Goal: Information Seeking & Learning: Learn about a topic

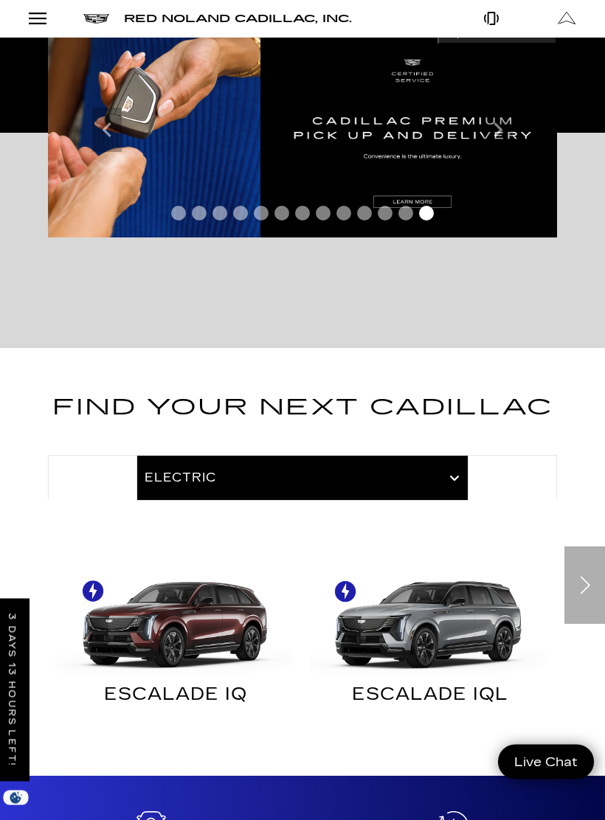
scroll to position [259, 0]
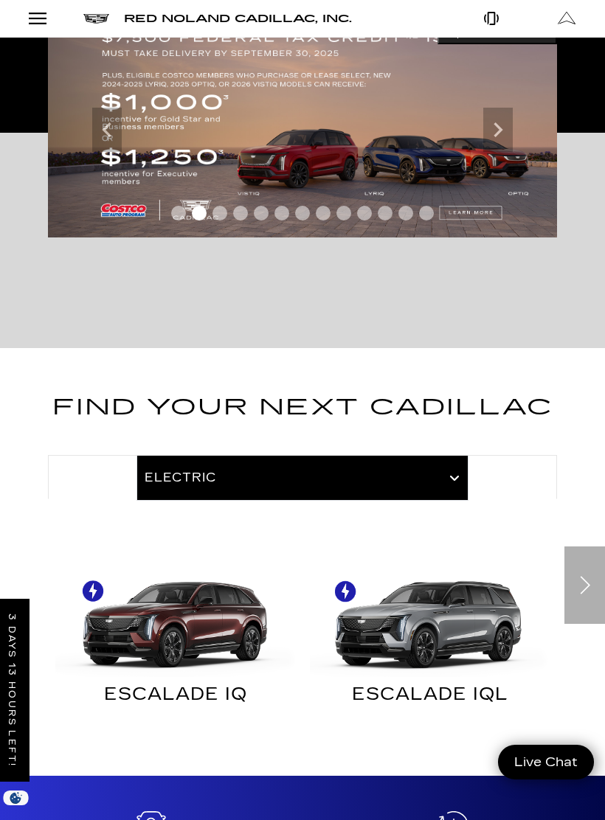
click at [583, 556] on div "Next" at bounding box center [584, 585] width 41 height 77
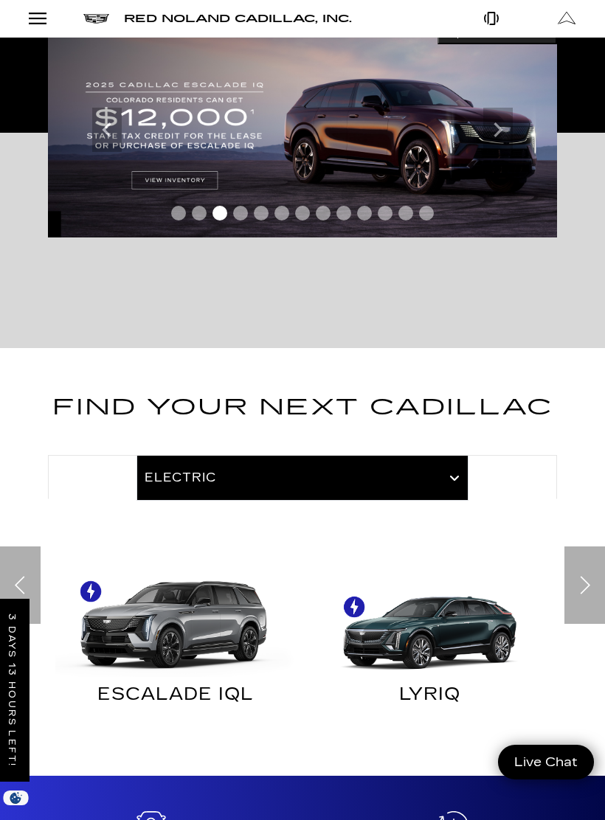
click at [436, 607] on img "Electric" at bounding box center [430, 617] width 240 height 120
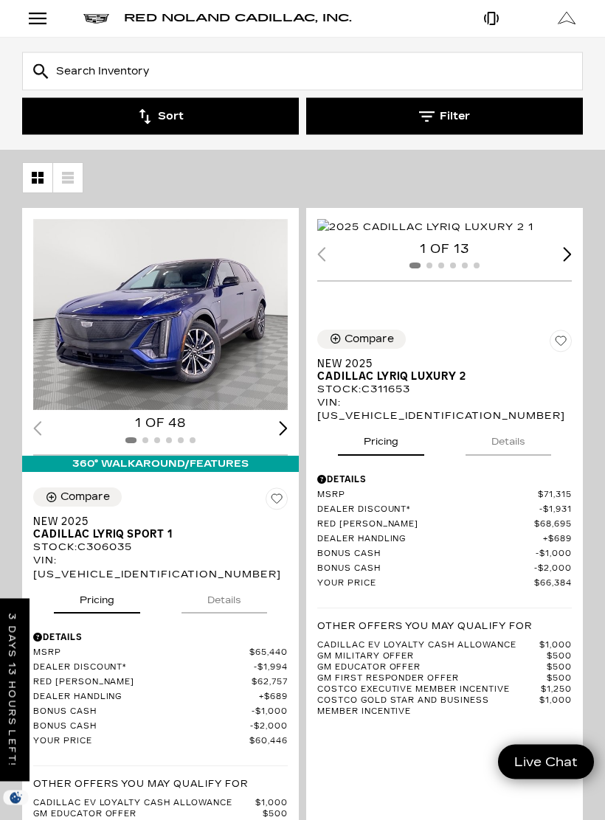
scroll to position [182, 0]
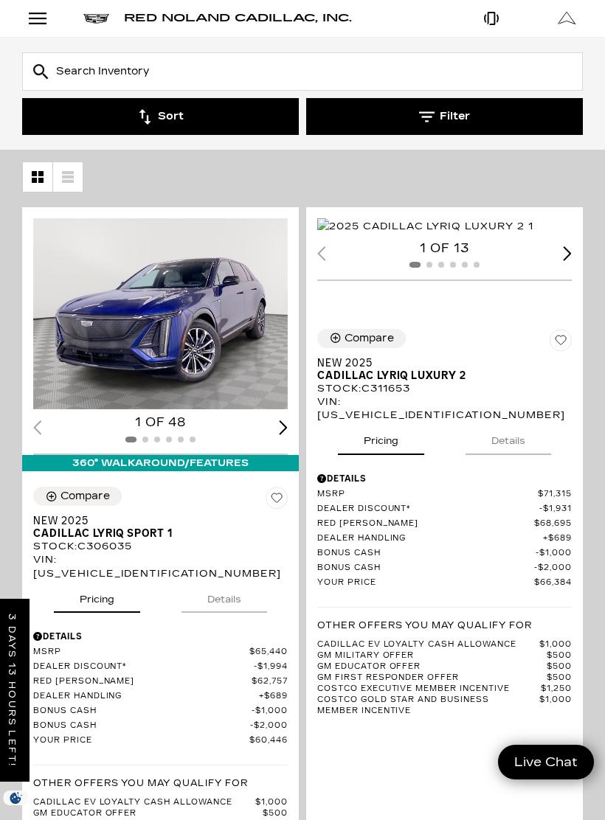
click at [452, 235] on img "1 / 2" at bounding box center [425, 226] width 216 height 16
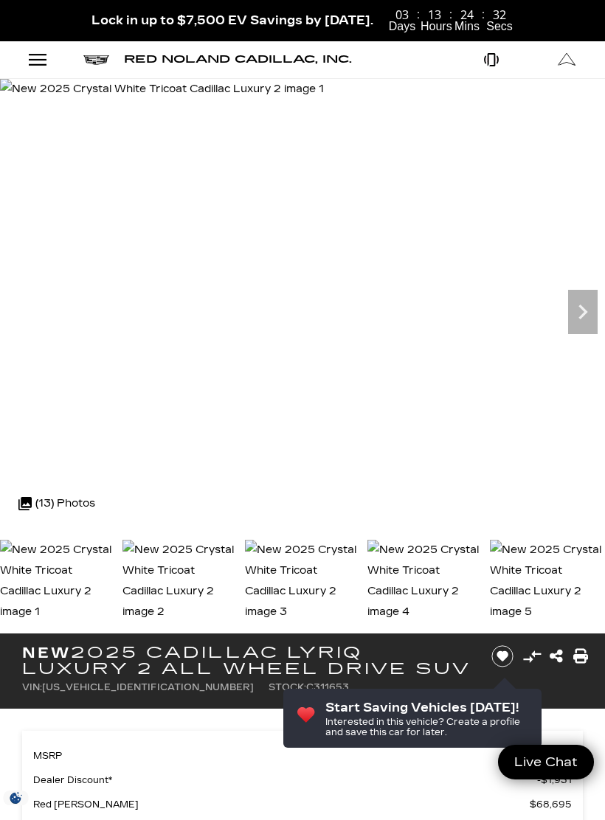
click at [578, 311] on icon "Next" at bounding box center [583, 312] width 30 height 30
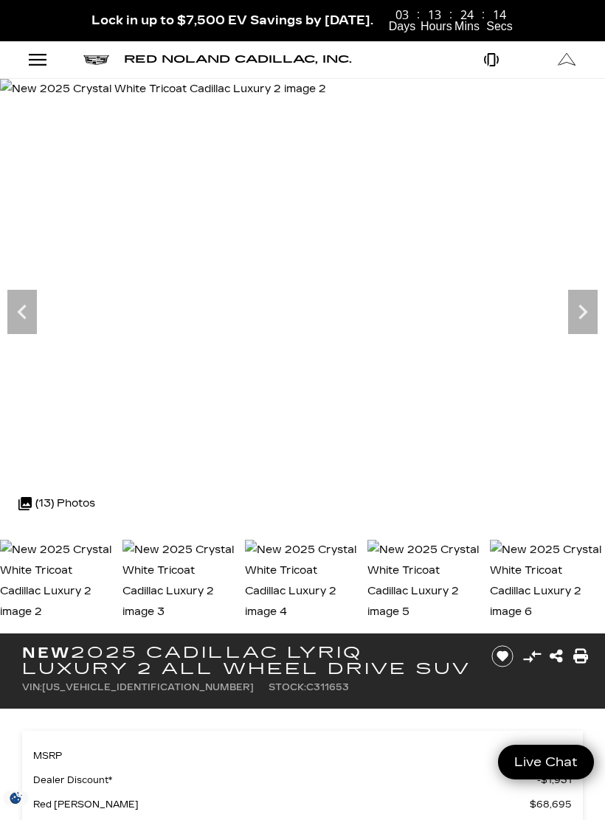
click at [581, 317] on icon "Next" at bounding box center [582, 312] width 9 height 15
click at [582, 305] on icon "Next" at bounding box center [583, 312] width 30 height 30
click at [575, 303] on icon "Next" at bounding box center [583, 312] width 30 height 30
click at [583, 314] on icon "Next" at bounding box center [582, 312] width 9 height 15
click at [588, 314] on icon "Next" at bounding box center [583, 312] width 30 height 30
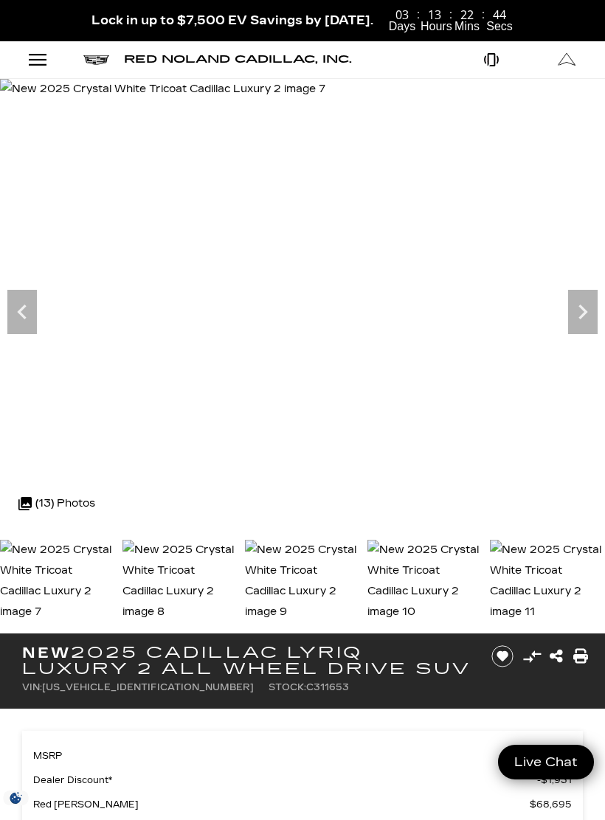
click at [585, 301] on icon "Next" at bounding box center [583, 312] width 30 height 30
click at [579, 308] on icon "Next" at bounding box center [583, 312] width 30 height 30
click at [583, 312] on icon "Next" at bounding box center [583, 312] width 30 height 30
click at [583, 316] on icon "Next" at bounding box center [582, 312] width 9 height 15
click at [584, 318] on icon "Next" at bounding box center [583, 312] width 30 height 30
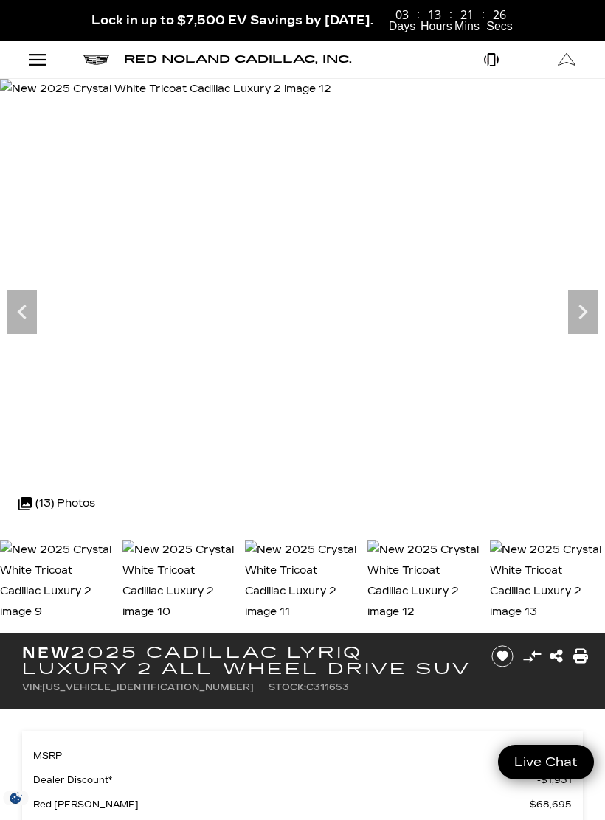
click at [590, 317] on icon "Next" at bounding box center [583, 312] width 30 height 30
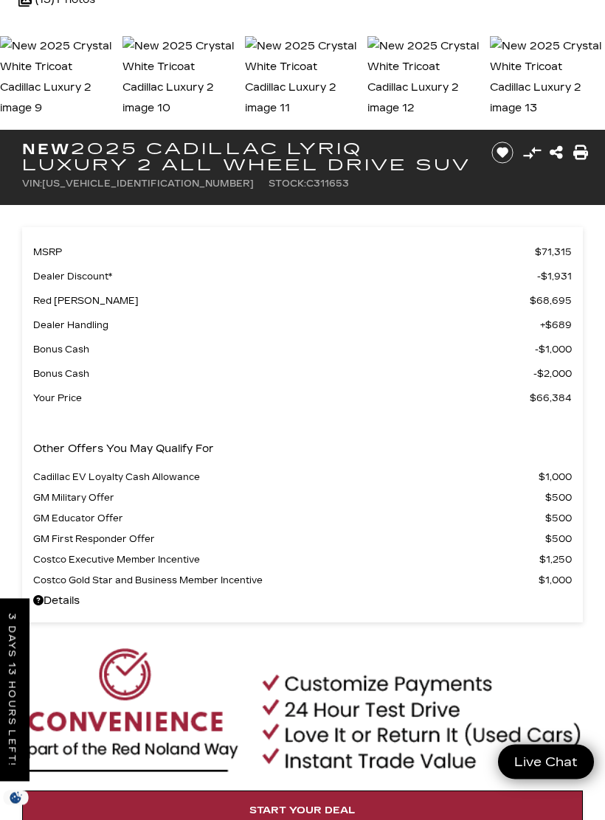
scroll to position [447, 0]
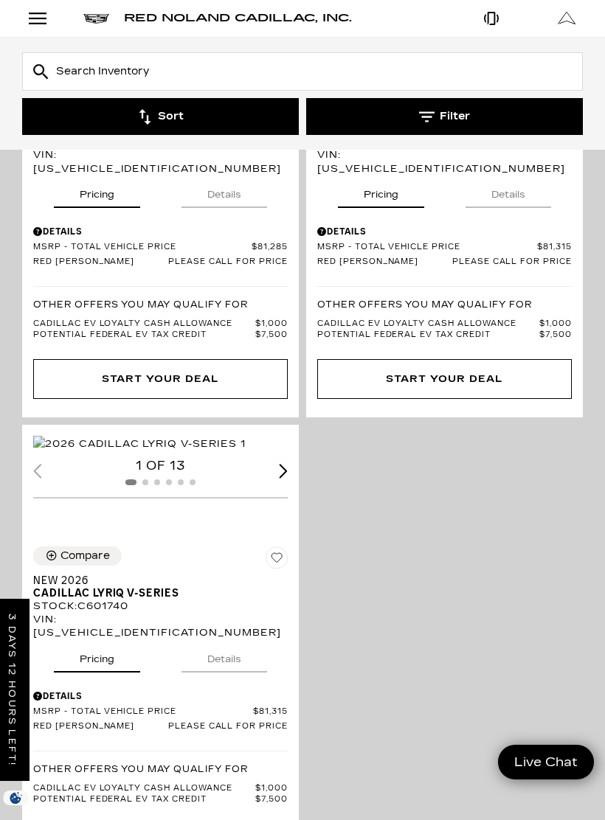
scroll to position [7371, 0]
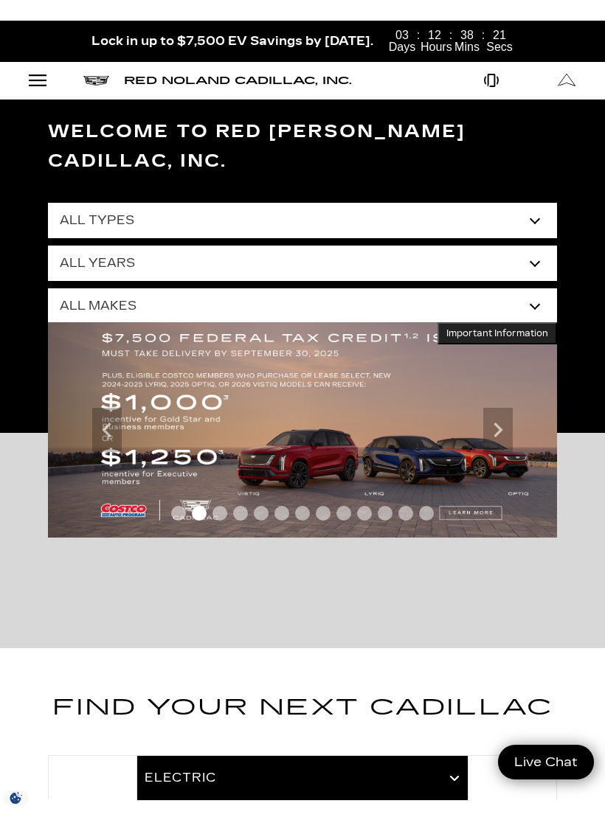
scroll to position [277, 0]
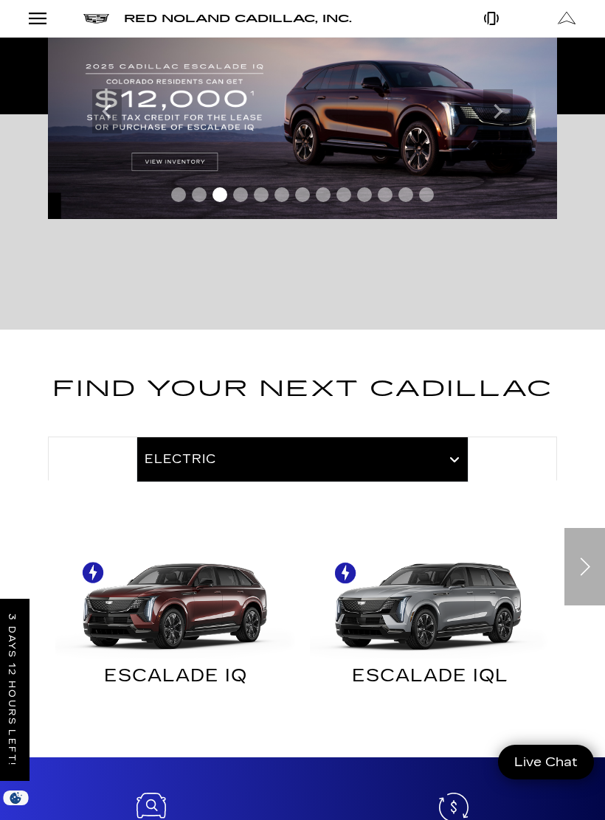
click at [587, 534] on div "Next" at bounding box center [584, 566] width 41 height 77
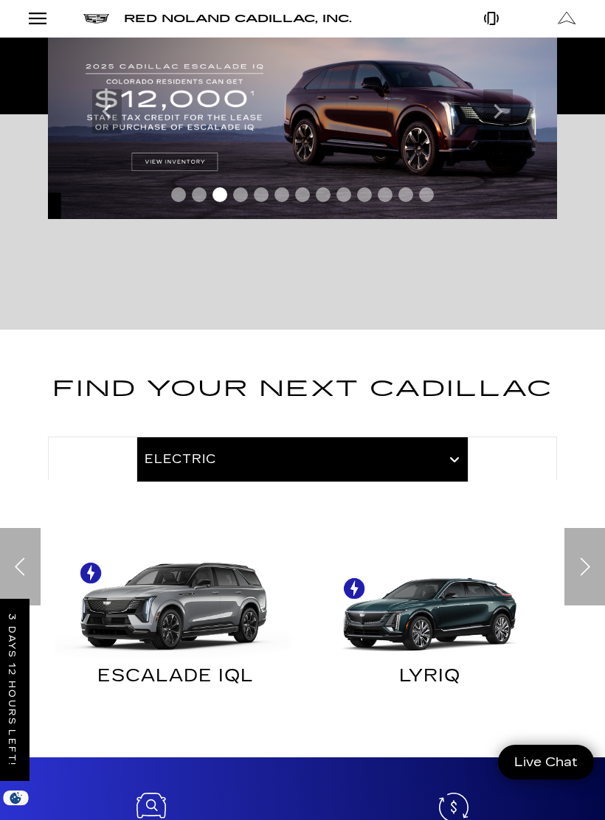
click at [586, 550] on div "Next" at bounding box center [584, 566] width 41 height 77
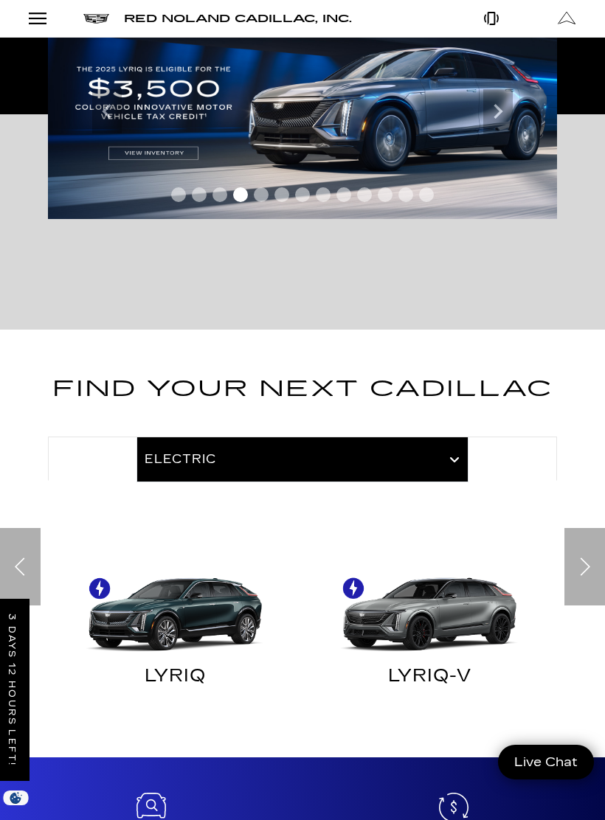
click at [586, 543] on div "Next" at bounding box center [584, 566] width 41 height 77
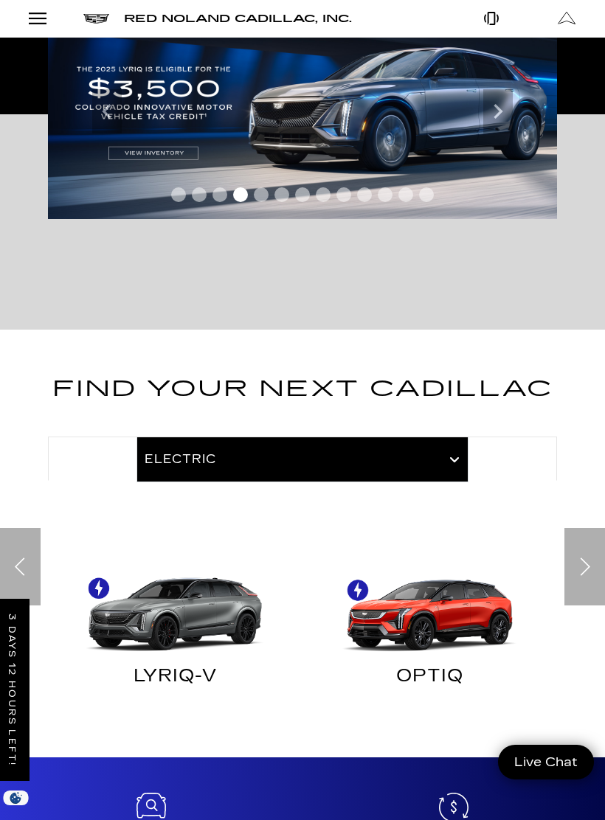
click at [582, 539] on div "Next" at bounding box center [584, 566] width 41 height 77
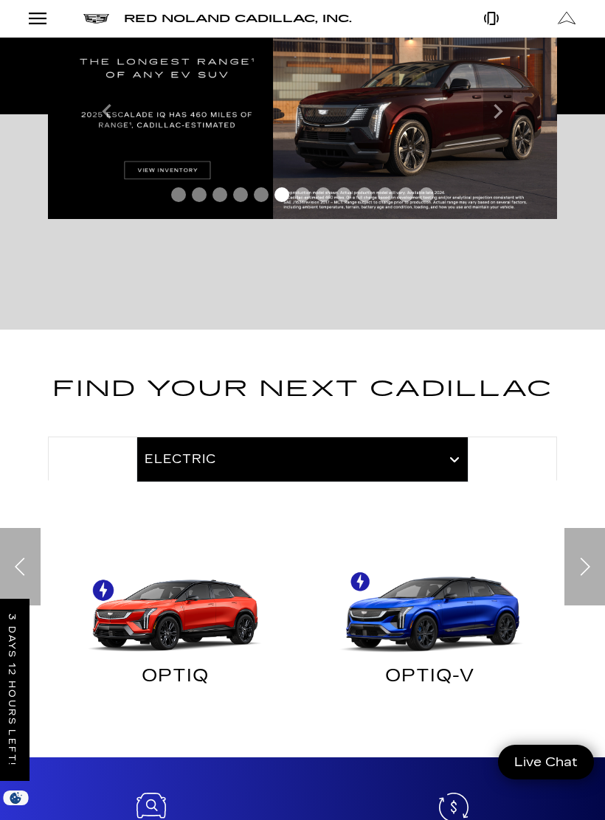
click at [447, 584] on img "Electric" at bounding box center [430, 599] width 240 height 120
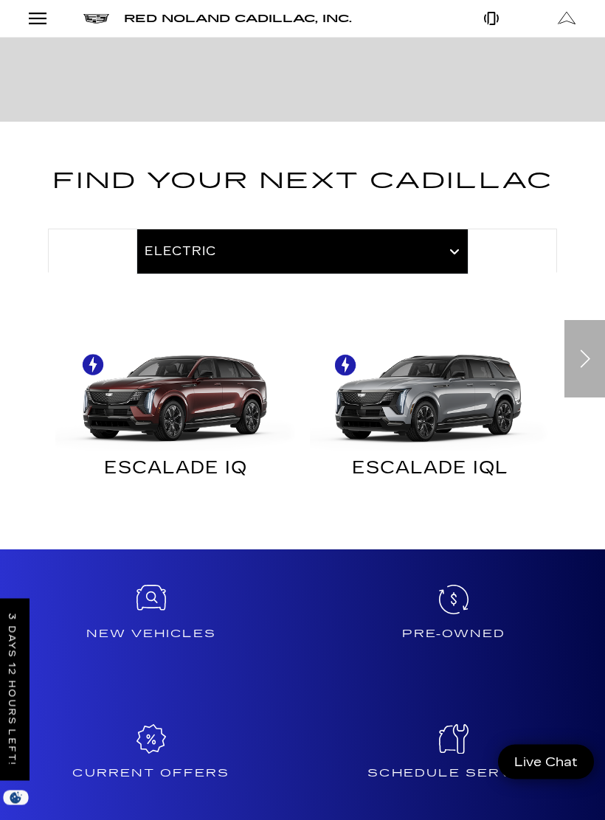
scroll to position [487, 0]
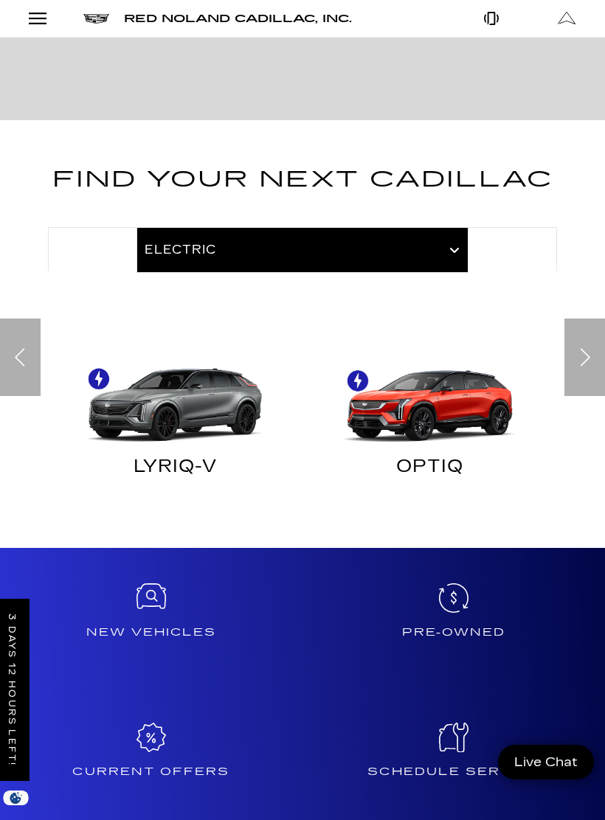
click at [439, 387] on img "Electric" at bounding box center [430, 389] width 240 height 120
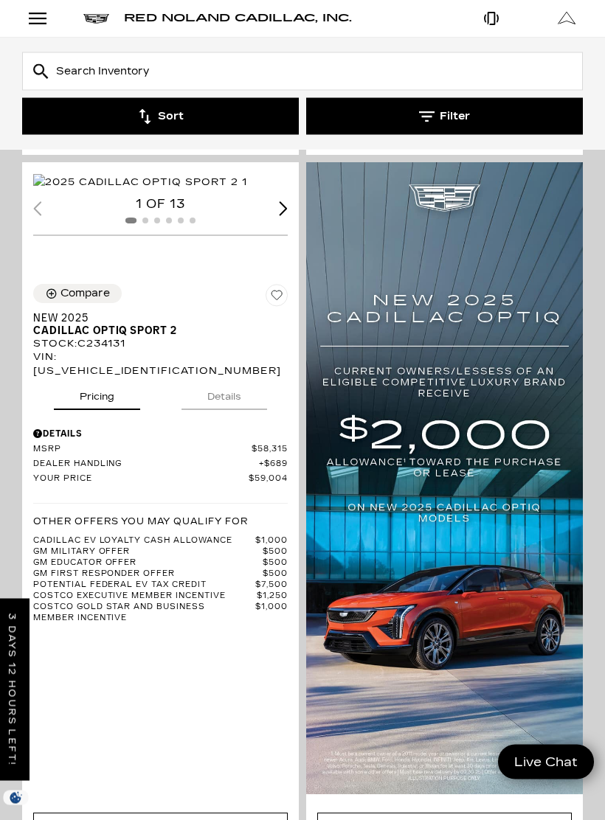
scroll to position [2199, 0]
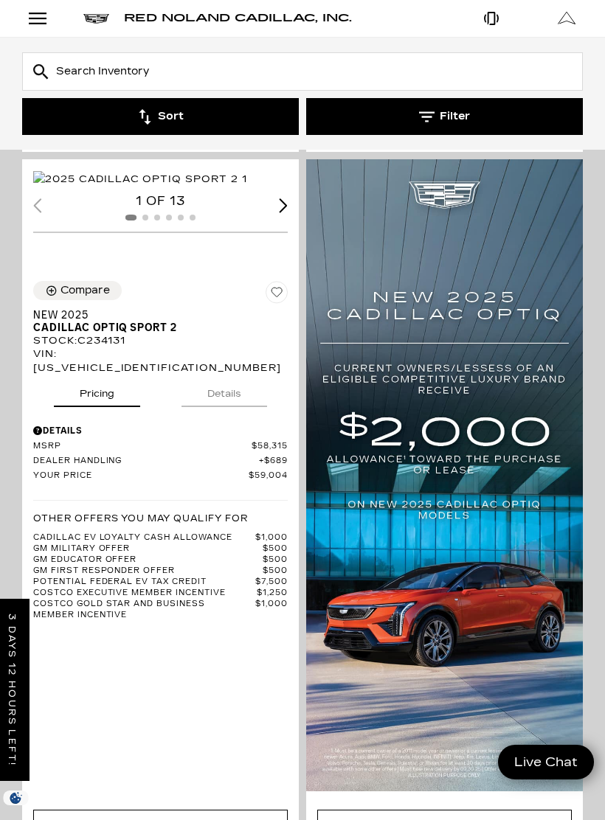
click at [115, 187] on img "1 / 2" at bounding box center [140, 179] width 214 height 16
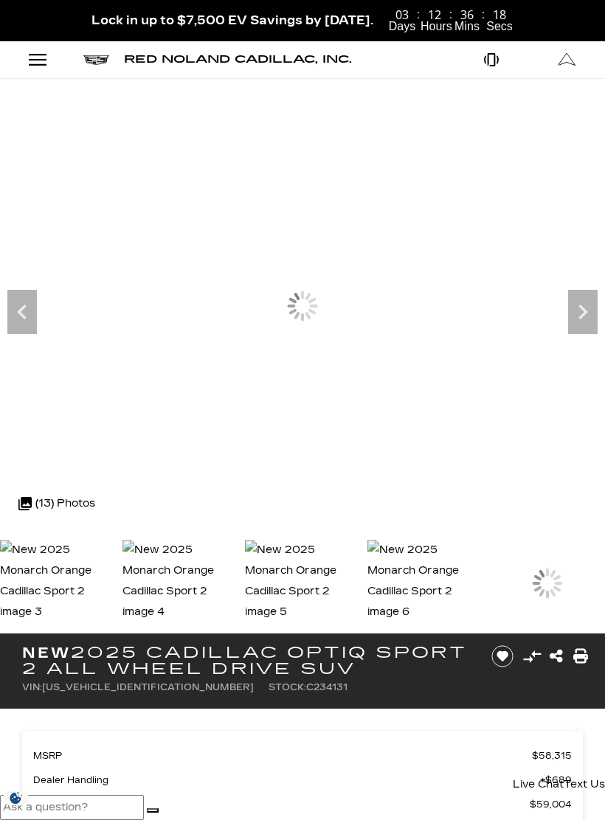
click at [585, 309] on icon "Next" at bounding box center [582, 312] width 9 height 15
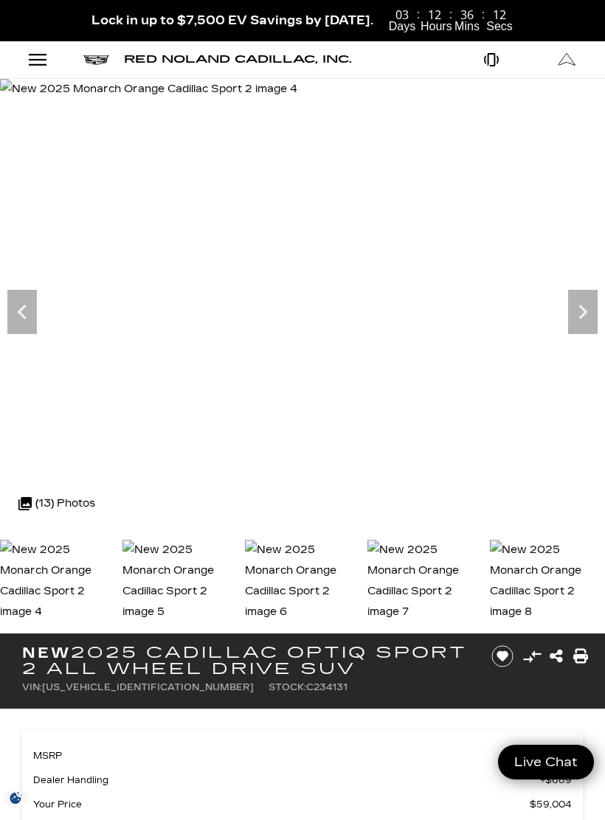
click at [590, 308] on icon "Next" at bounding box center [583, 312] width 30 height 30
click at [591, 308] on icon "Next" at bounding box center [583, 312] width 30 height 30
click at [595, 307] on icon "Next" at bounding box center [583, 312] width 30 height 30
click at [596, 306] on icon "Next" at bounding box center [583, 312] width 30 height 30
